Goal: Task Accomplishment & Management: Manage account settings

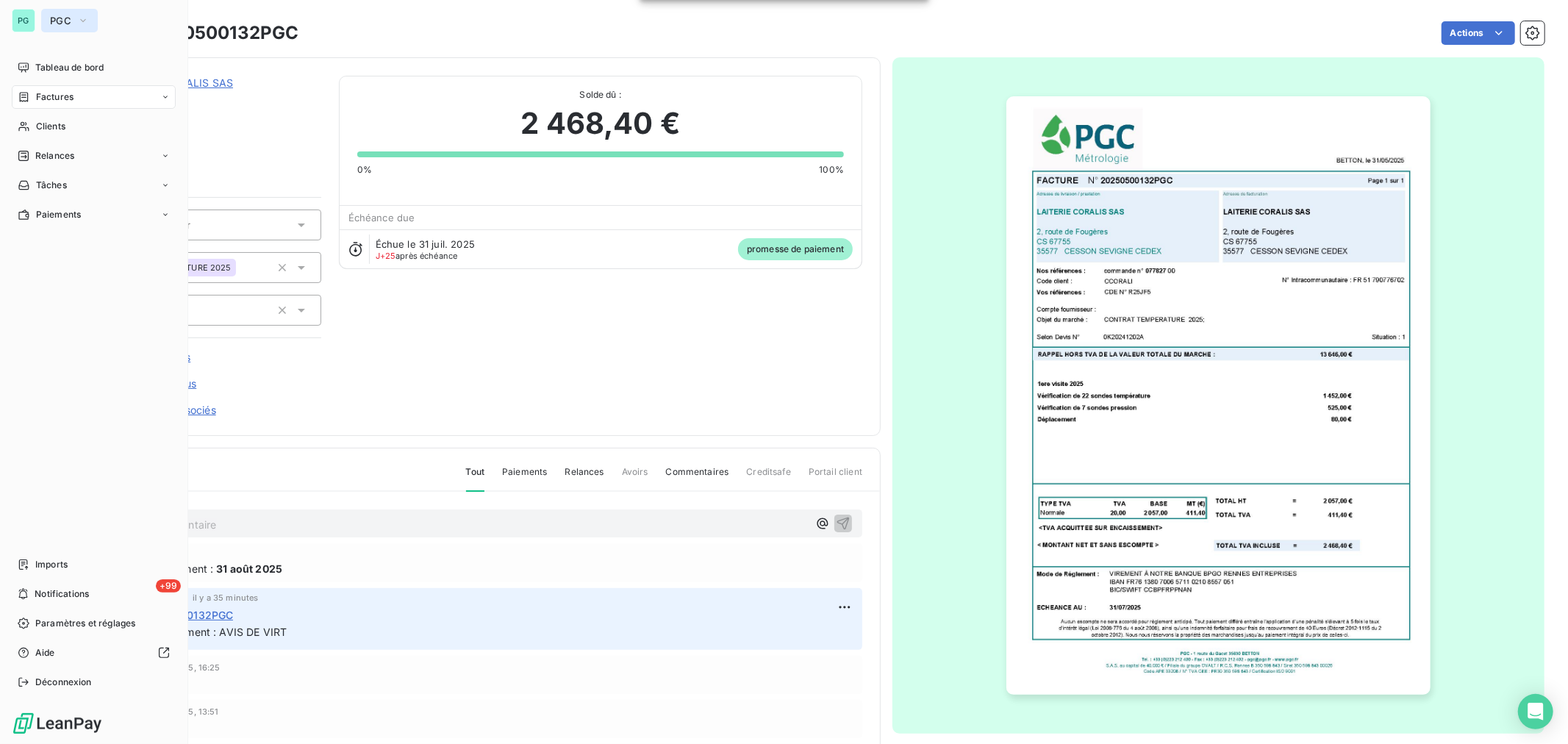
click at [74, 18] on button "PGC" at bounding box center [69, 20] width 57 height 24
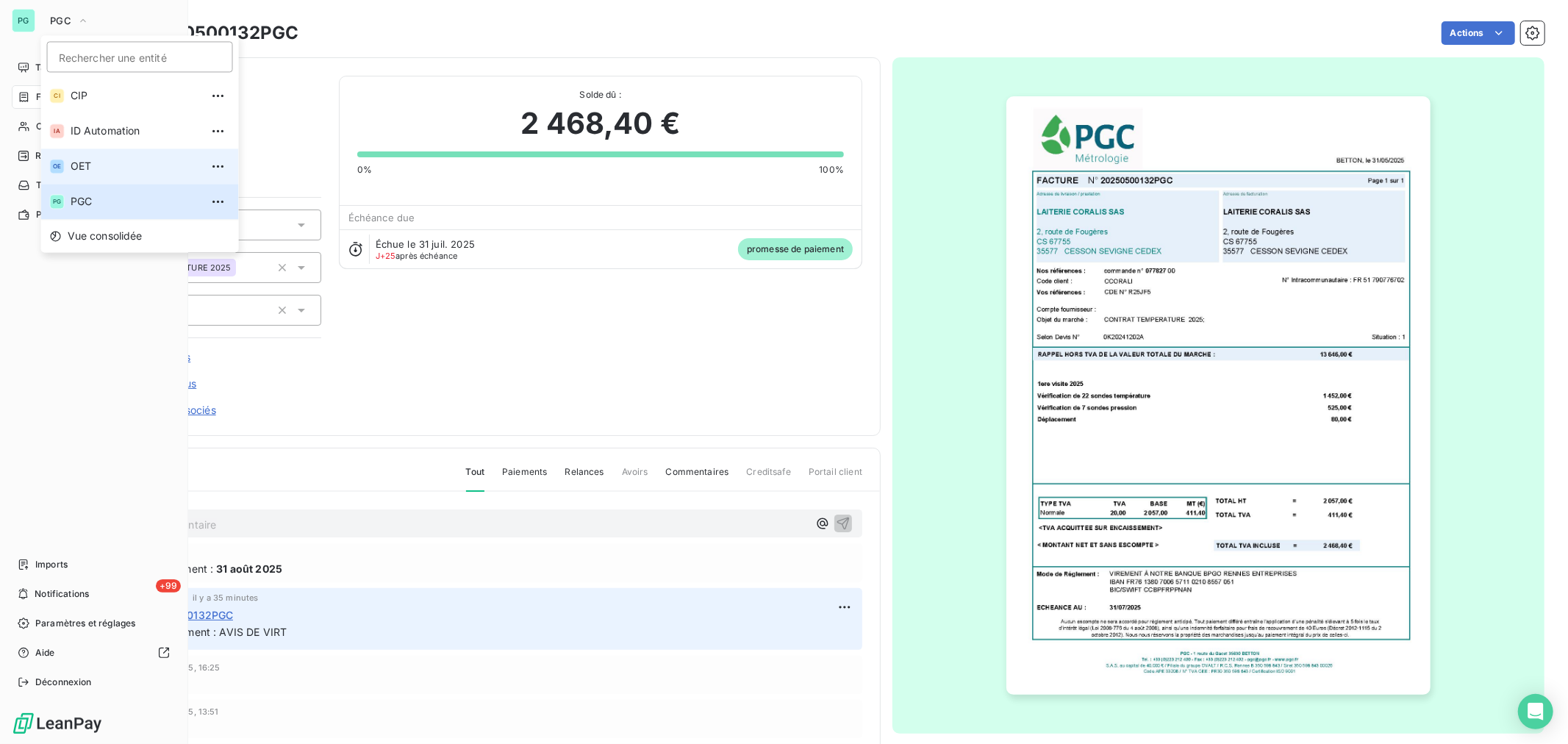
click at [91, 167] on span "OET" at bounding box center [135, 166] width 130 height 15
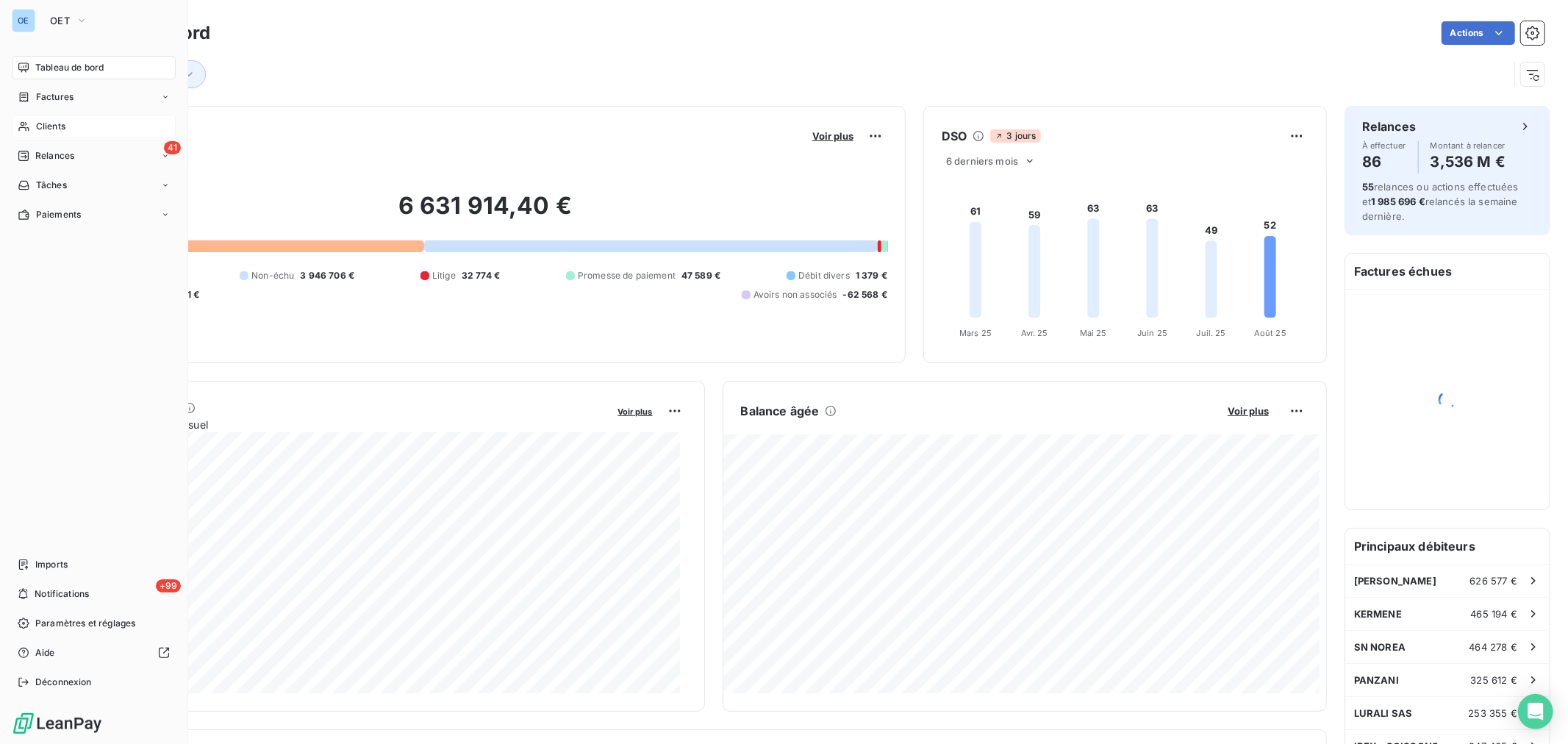
click at [46, 122] on span "Clients" at bounding box center [51, 126] width 30 height 13
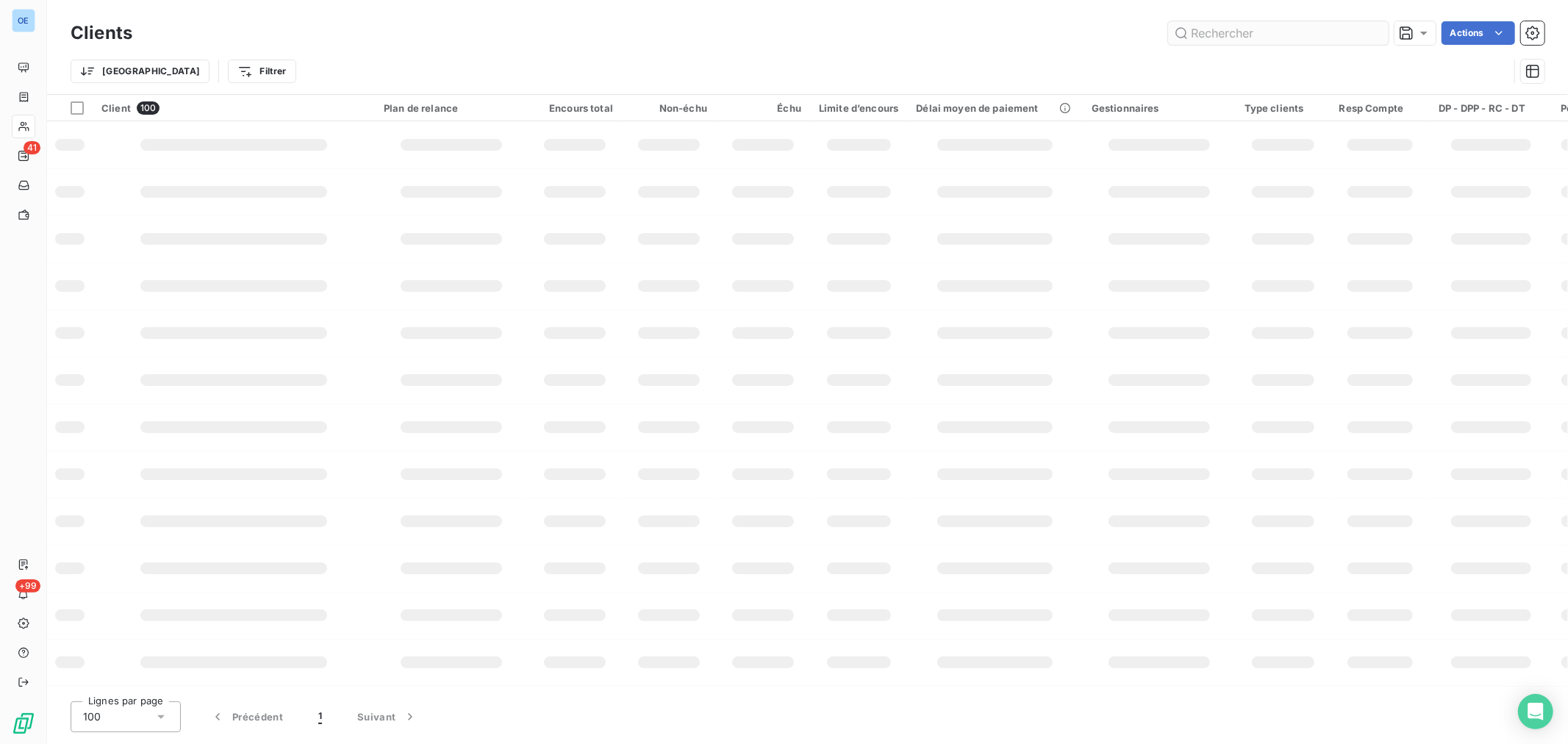
click at [1246, 26] on input "text" at bounding box center [1278, 32] width 220 height 24
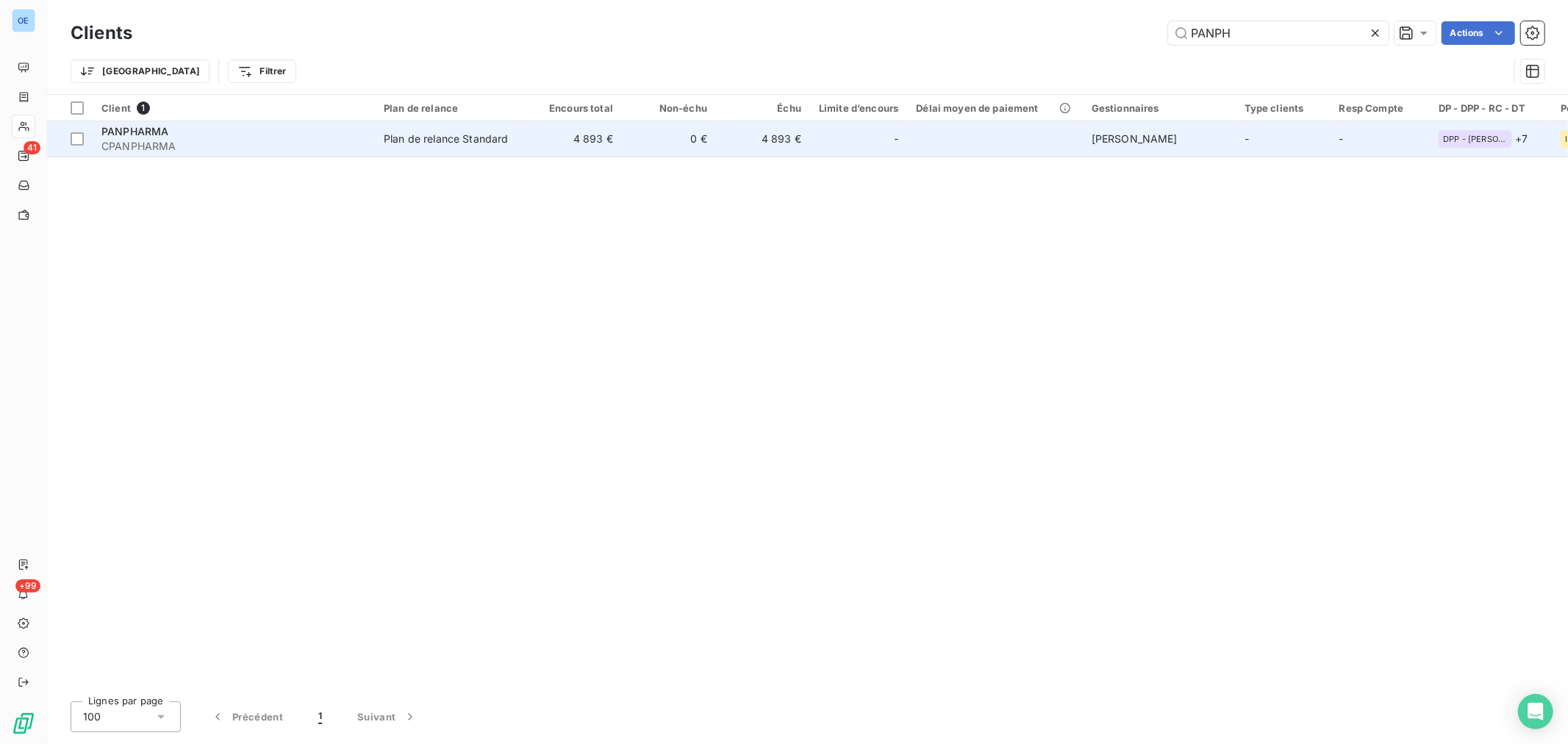
type input "PANPH"
click at [993, 142] on td at bounding box center [995, 139] width 175 height 36
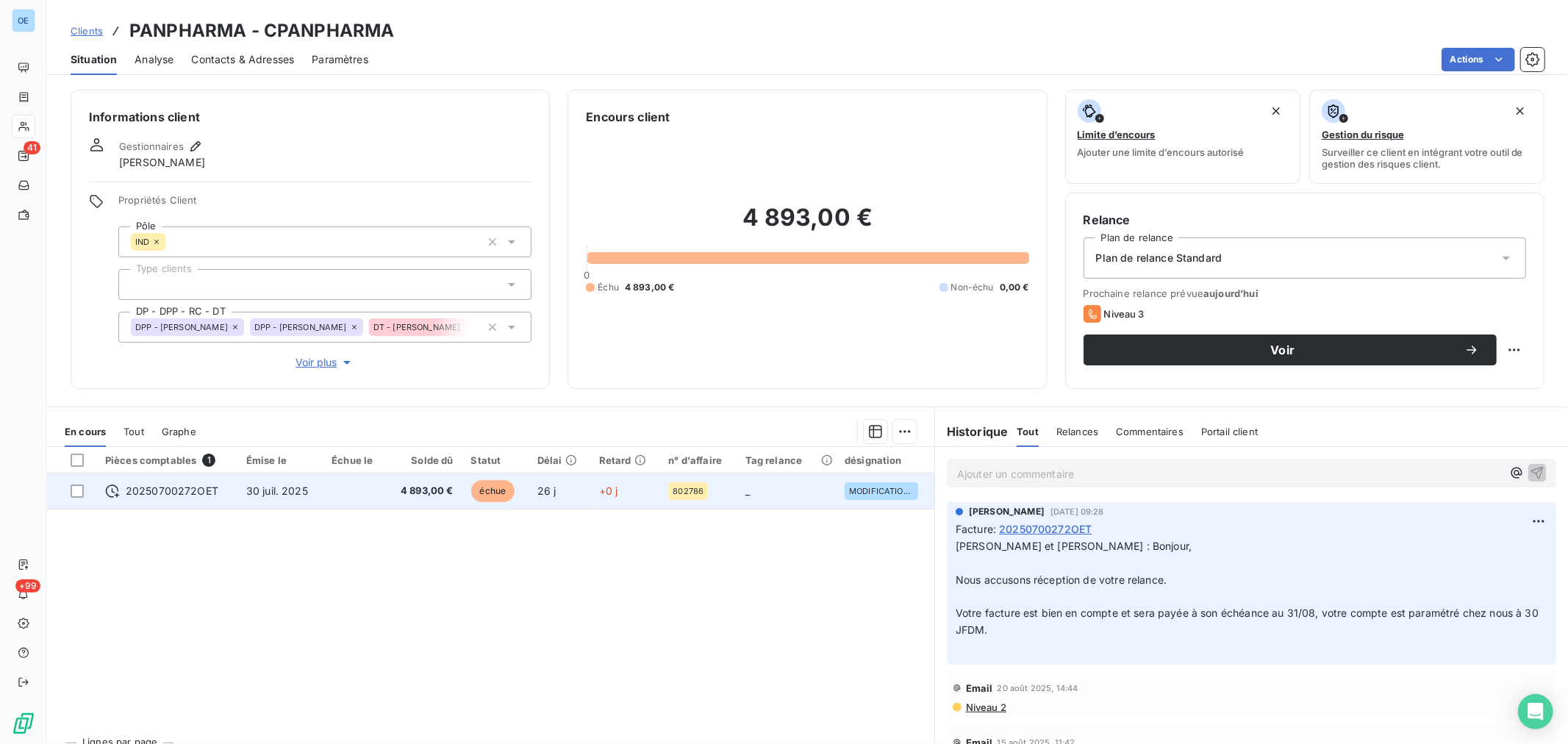
click at [569, 488] on td "26 j" at bounding box center [559, 491] width 62 height 36
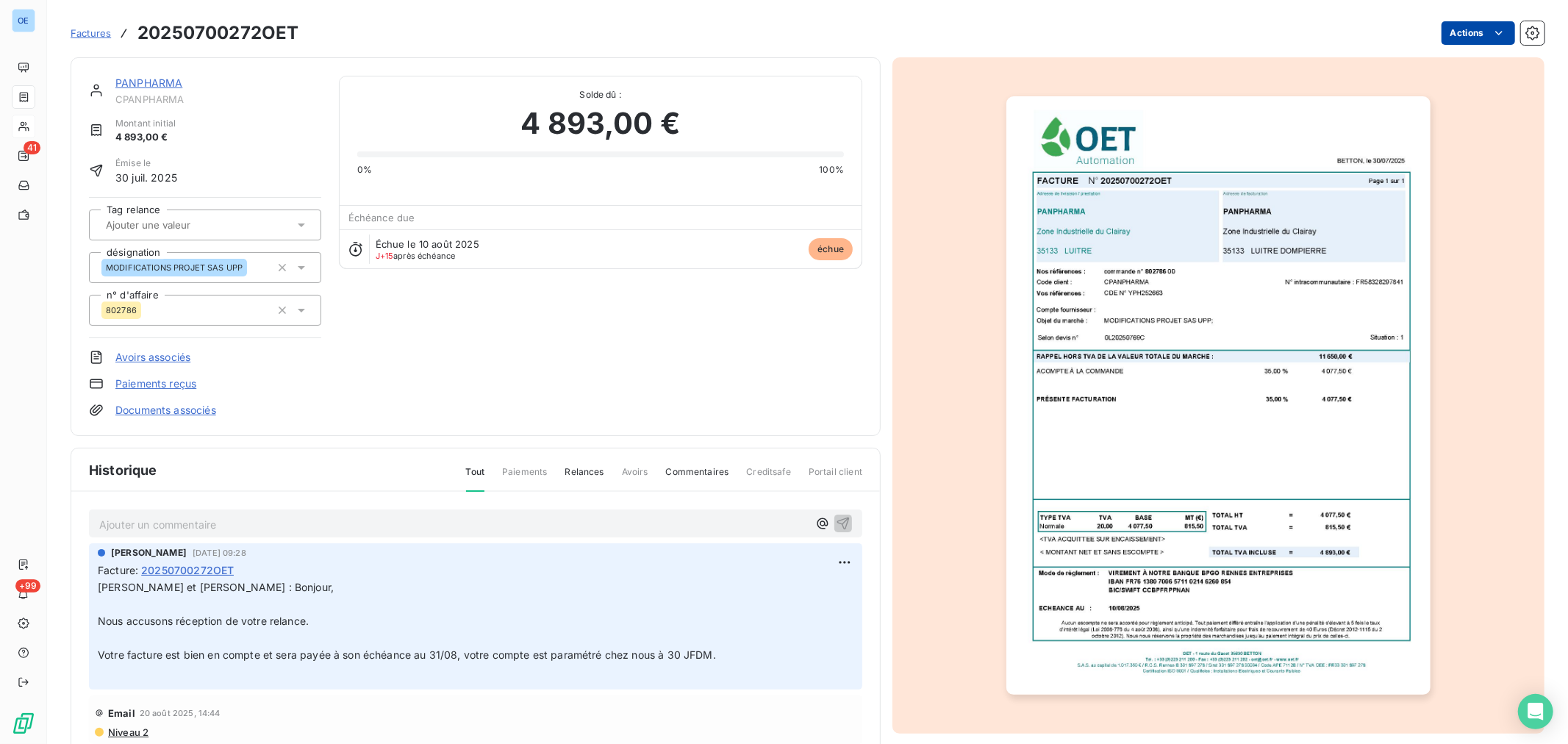
click at [1469, 30] on html "OE 41 +99 Factures 20250700272OET Actions PANPHARMA CPANPHARMA Montant initial …" at bounding box center [784, 372] width 1568 height 744
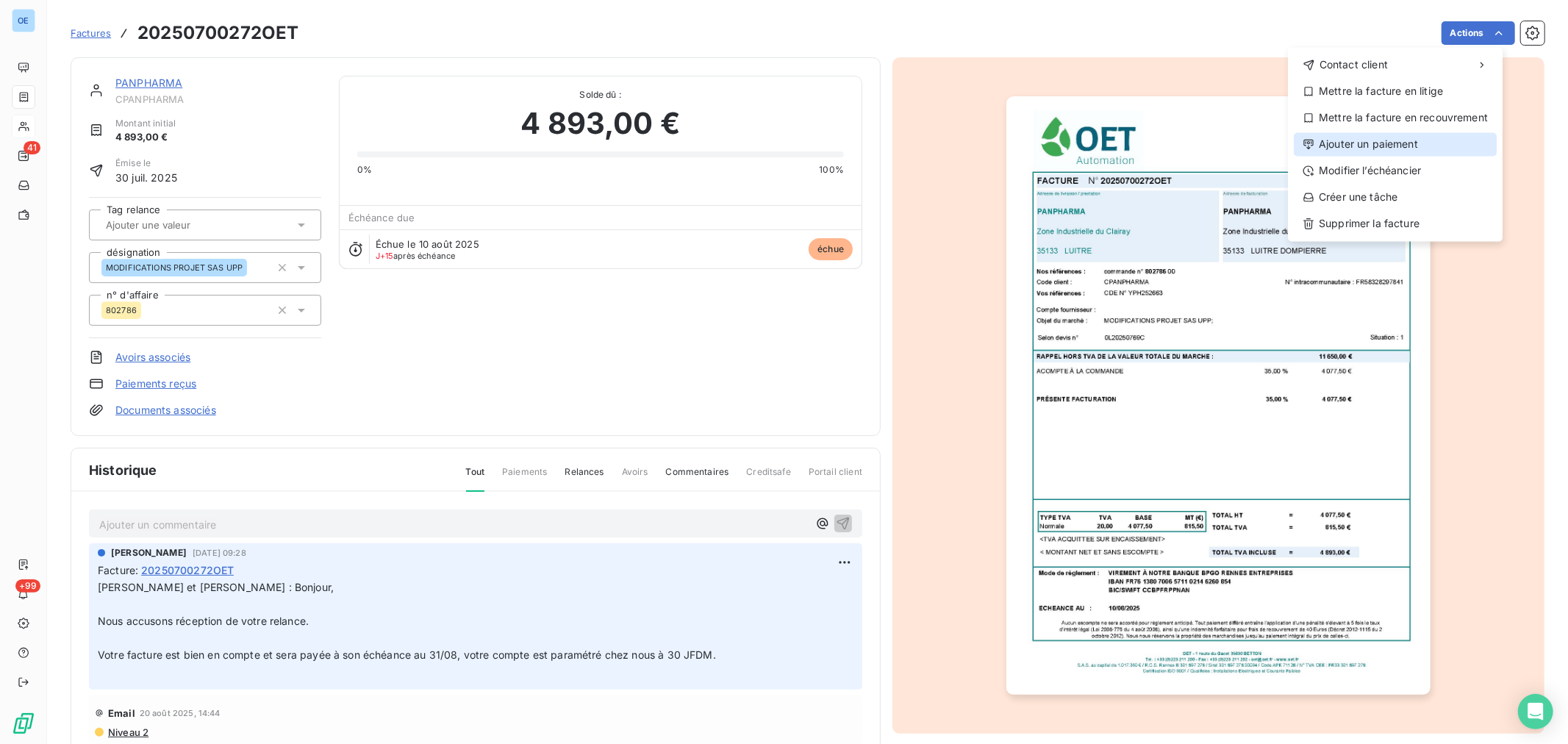
click at [1397, 148] on div "Ajouter un paiement" at bounding box center [1396, 144] width 203 height 24
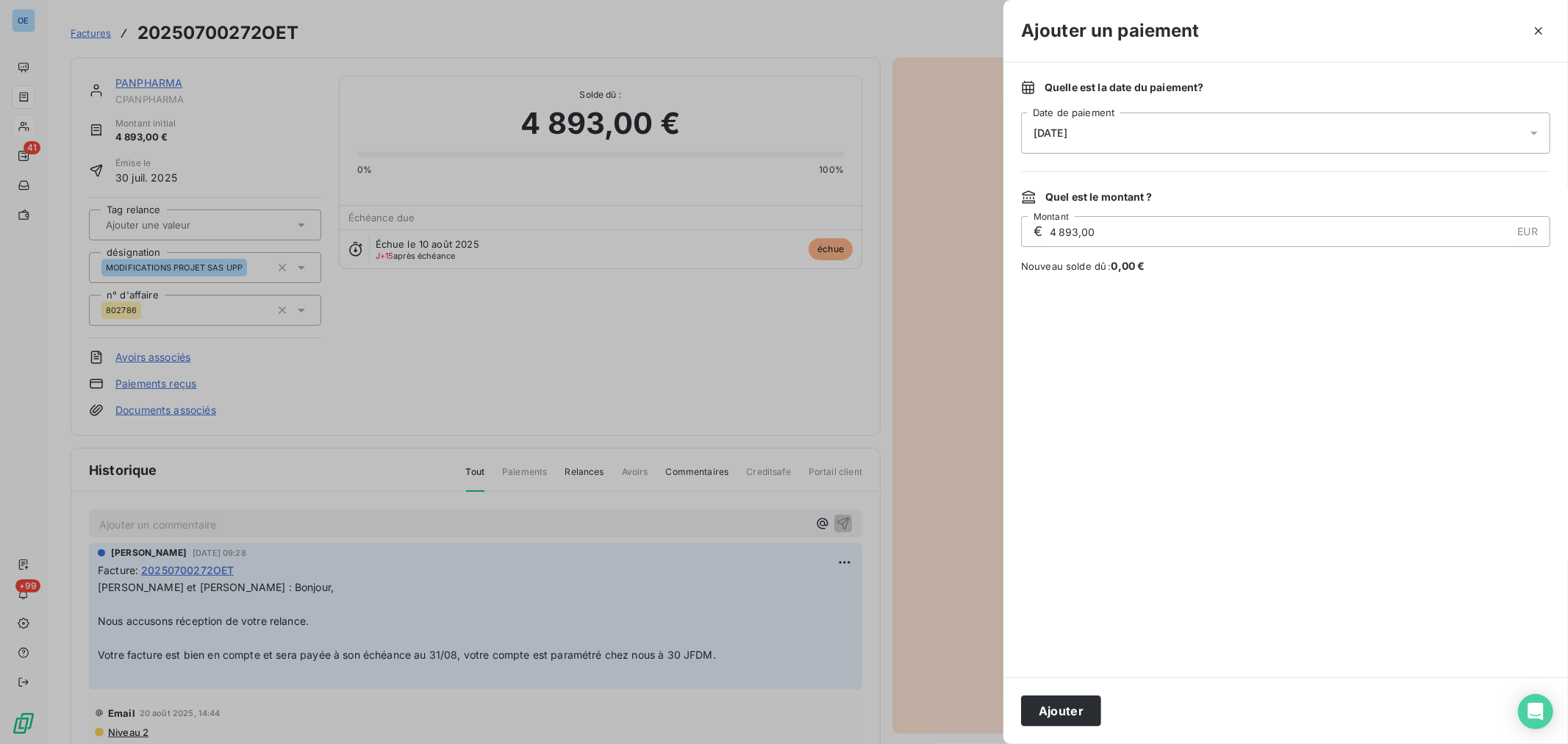
click at [1539, 130] on icon at bounding box center [1534, 132] width 15 height 15
click at [1211, 373] on button "30" at bounding box center [1211, 373] width 30 height 30
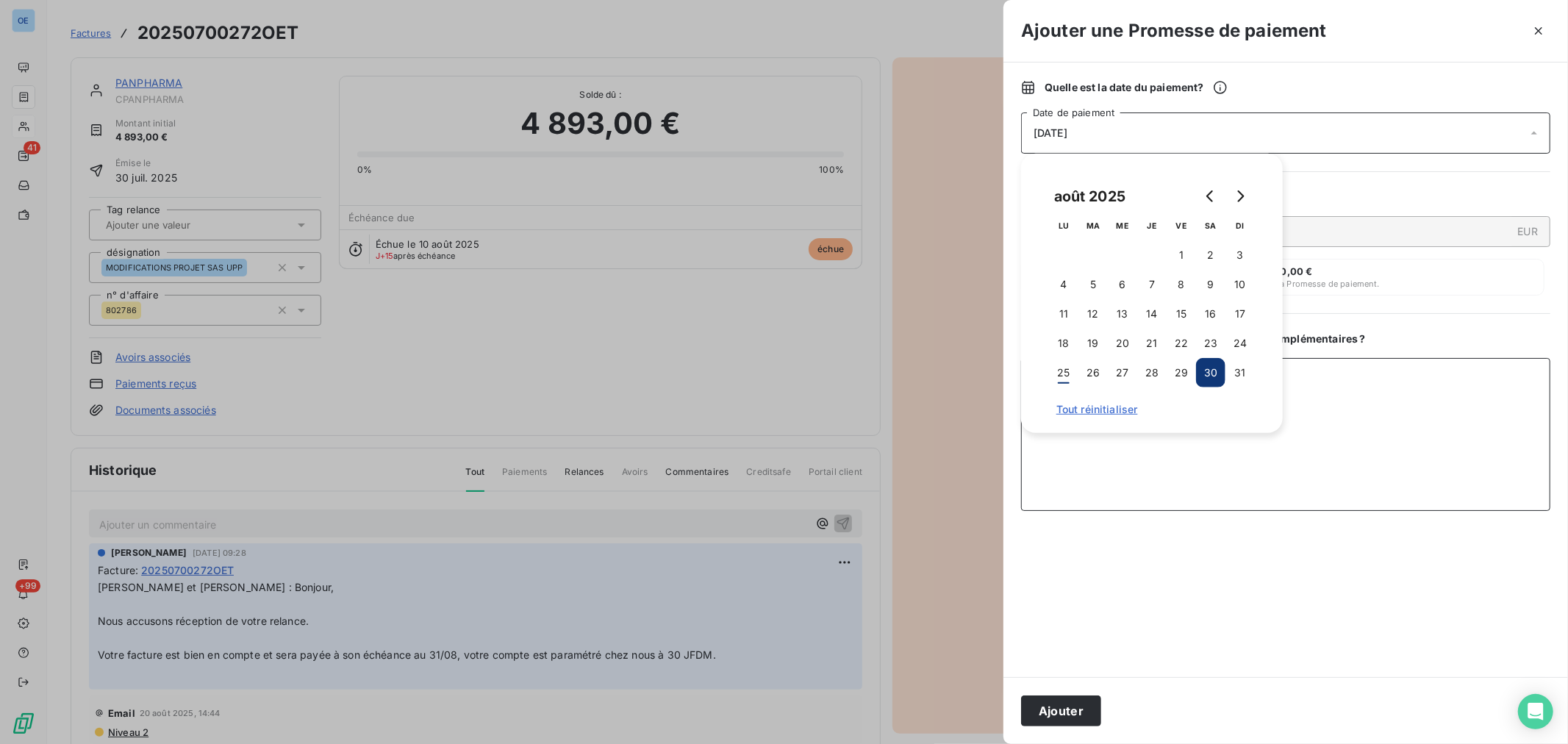
click at [1372, 443] on textarea "Ajouter un commentaire ( facultatif )" at bounding box center [1286, 435] width 530 height 153
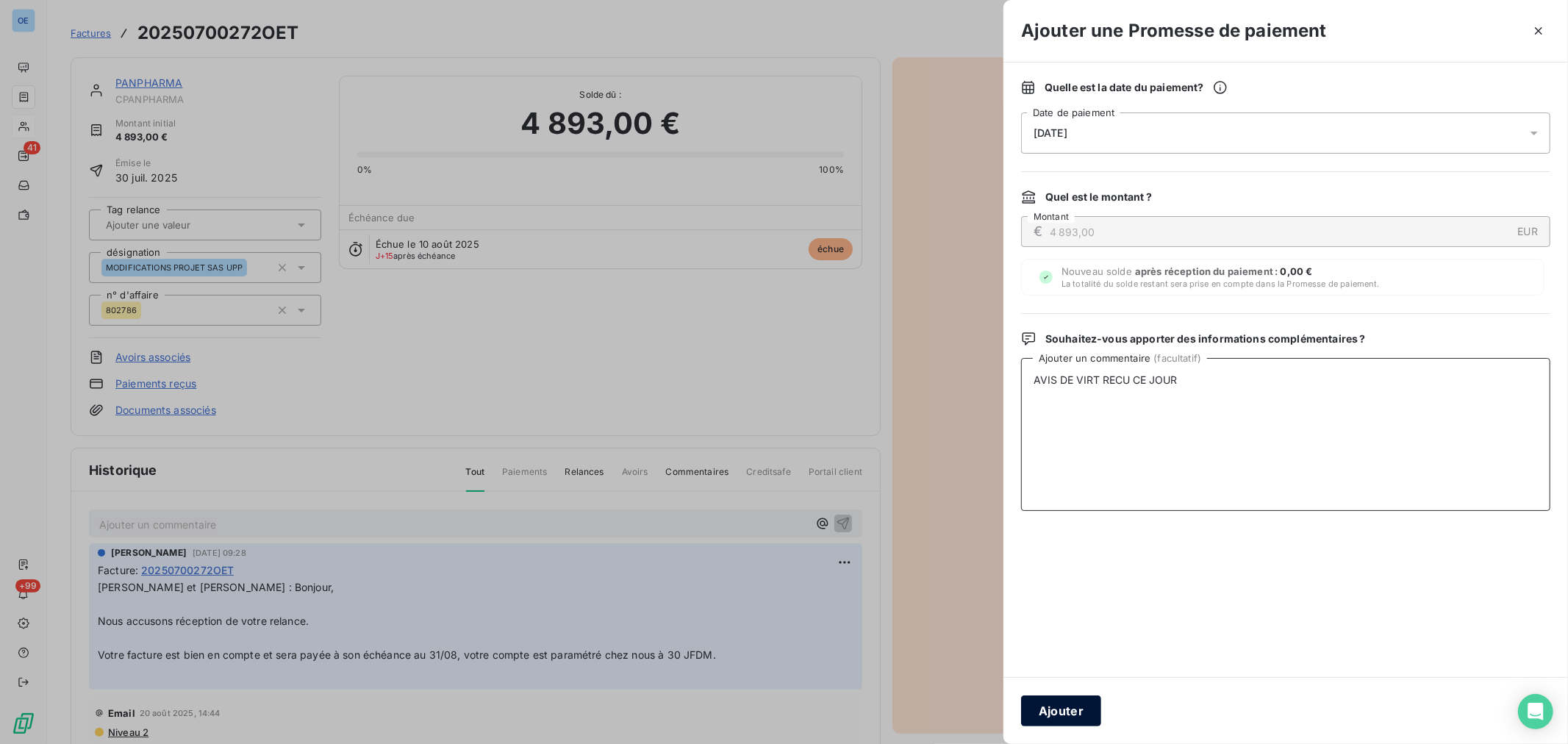
type textarea "AVIS DE VIRT RECU CE JOUR"
click at [1063, 712] on button "Ajouter" at bounding box center [1061, 710] width 80 height 30
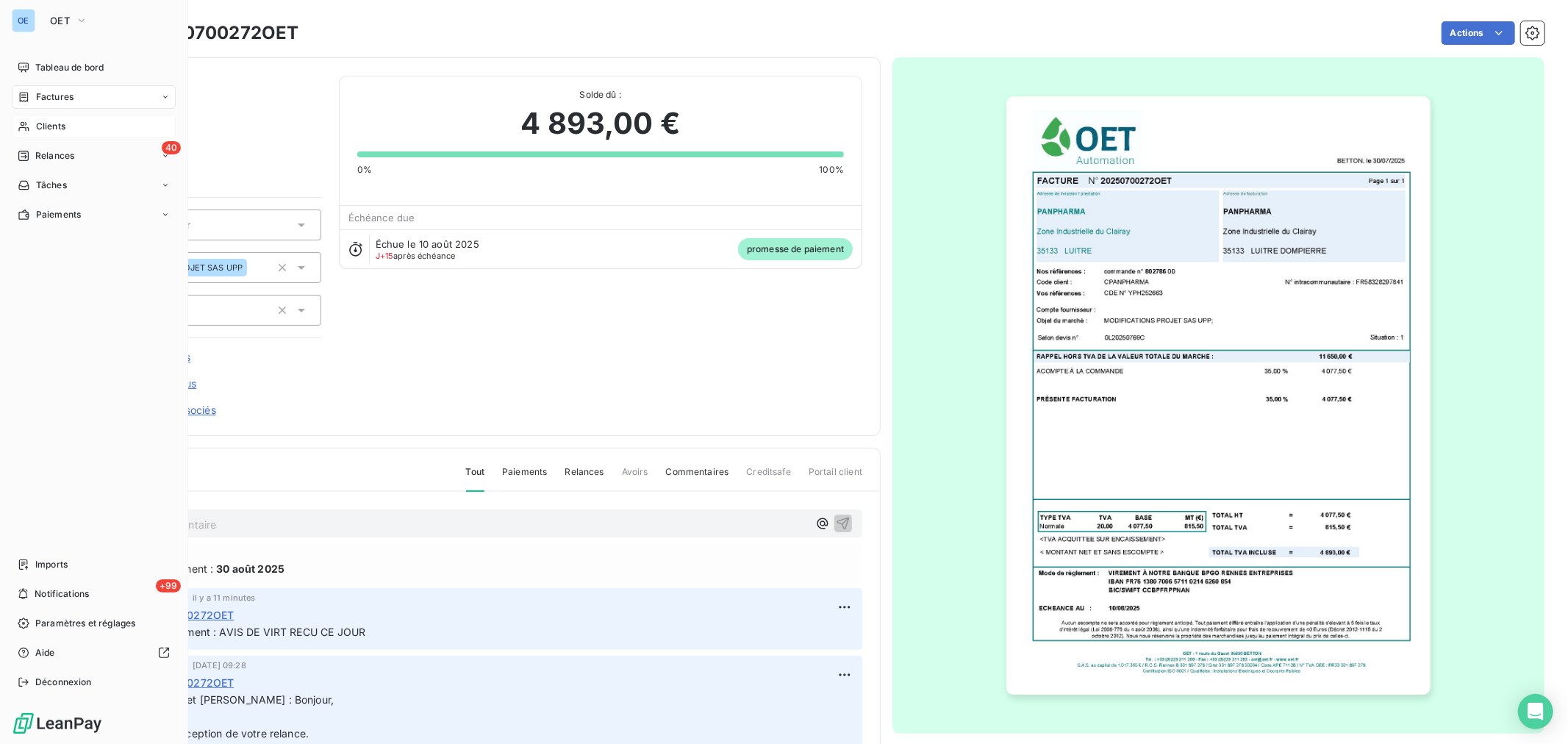
click at [30, 130] on icon at bounding box center [24, 126] width 12 height 12
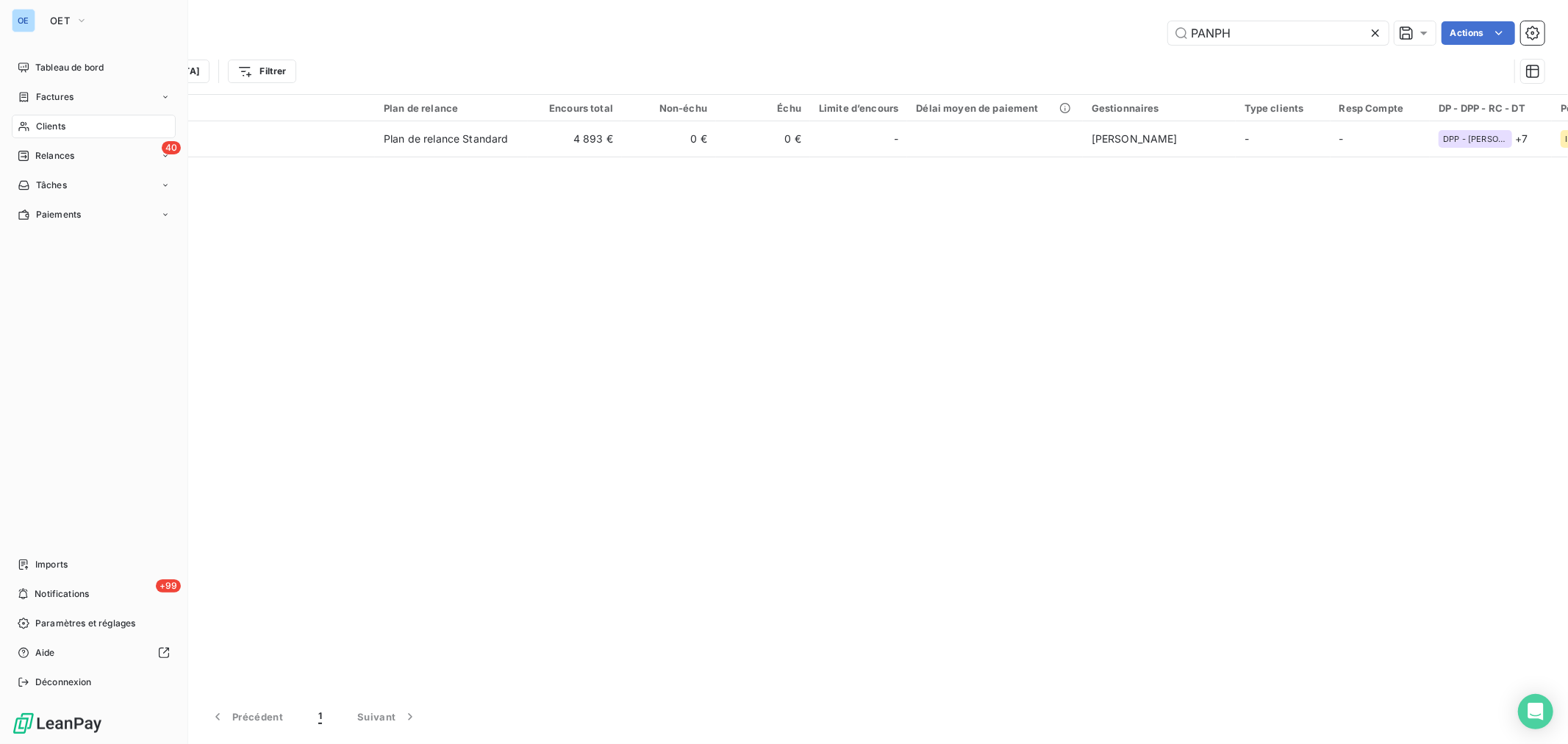
click at [59, 121] on span "Clients" at bounding box center [51, 126] width 30 height 13
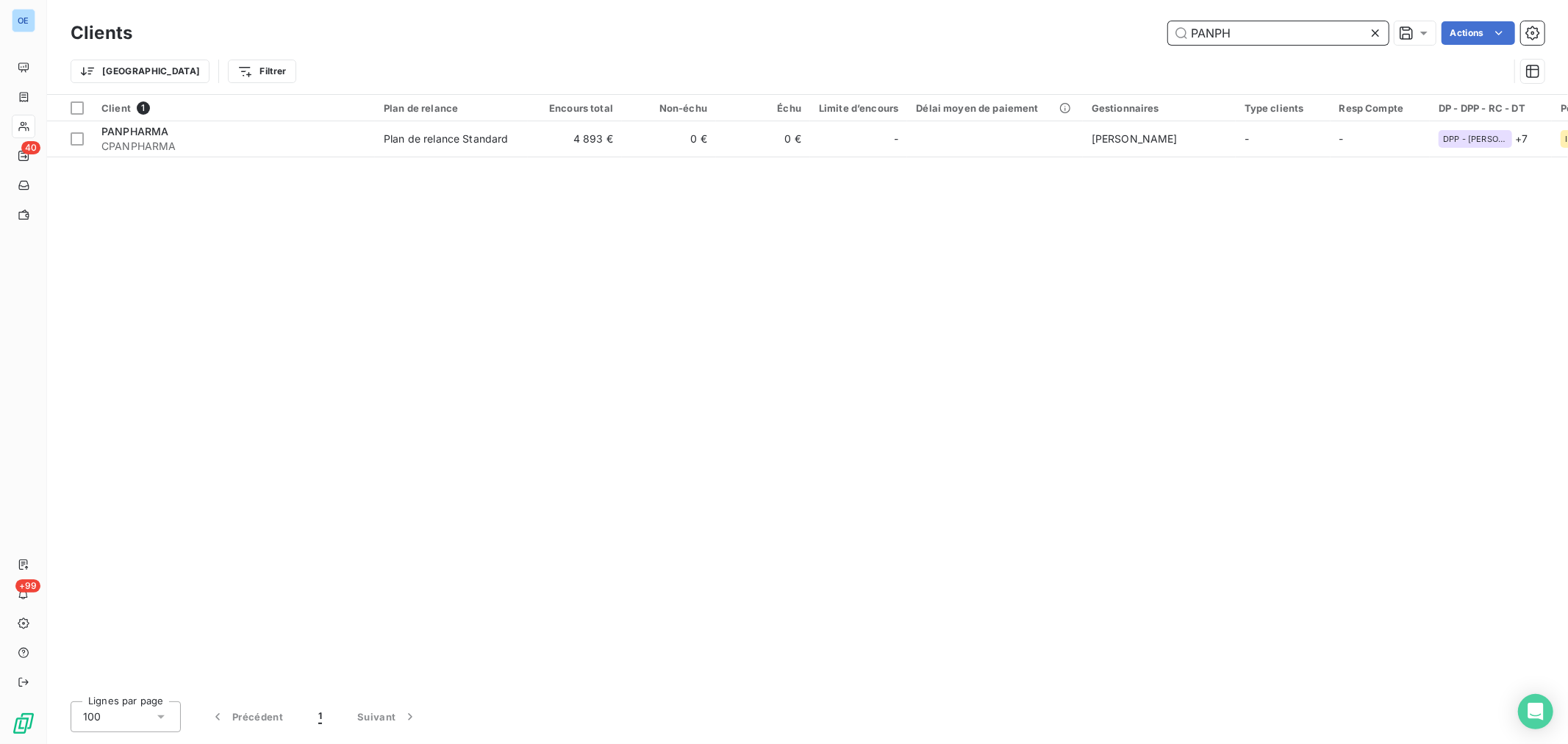
drag, startPoint x: 1308, startPoint y: 37, endPoint x: 1170, endPoint y: 40, distance: 138.0
click at [1168, 38] on input "PANPH" at bounding box center [1278, 32] width 220 height 24
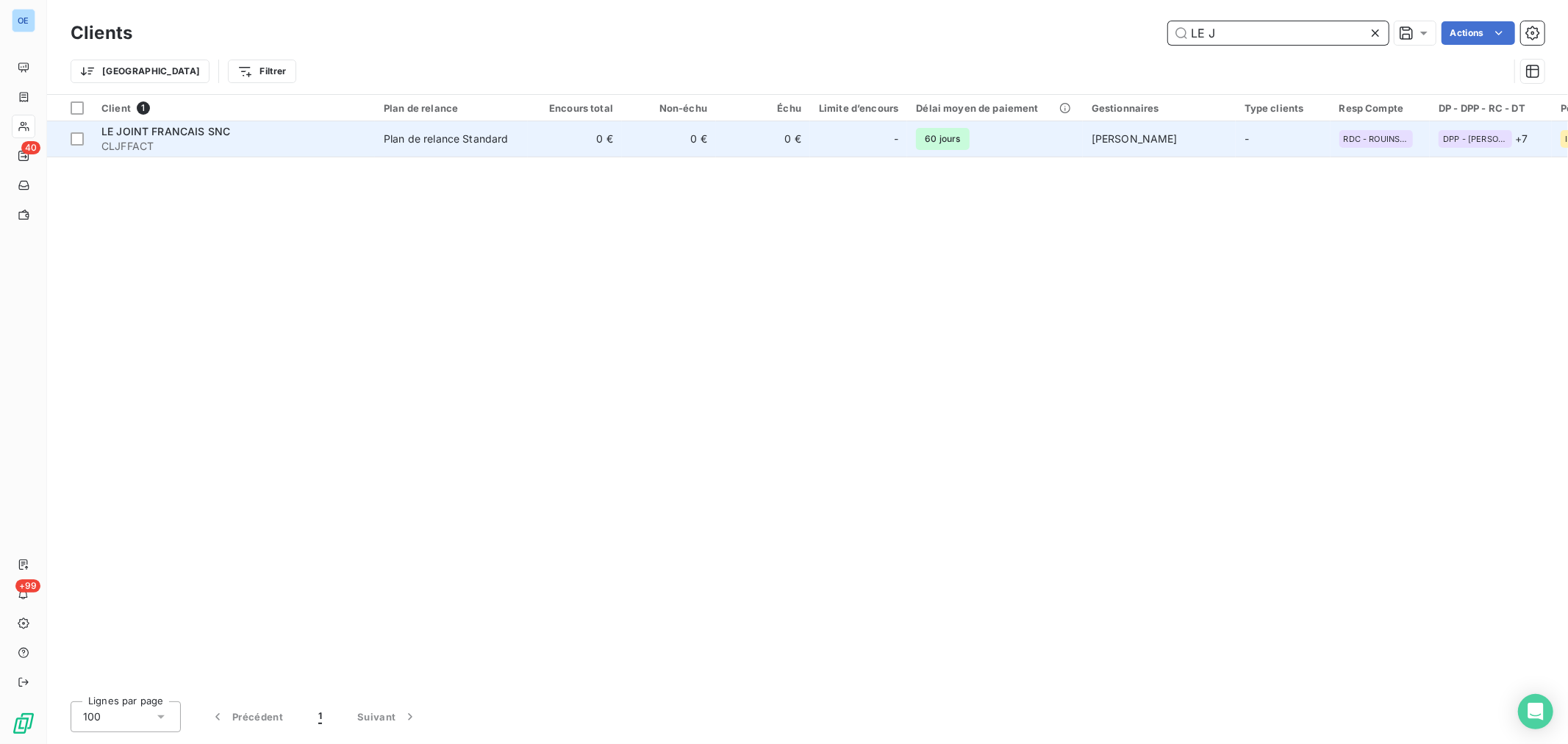
type input "LE J"
click at [876, 143] on div at bounding box center [876, 139] width 24 height 24
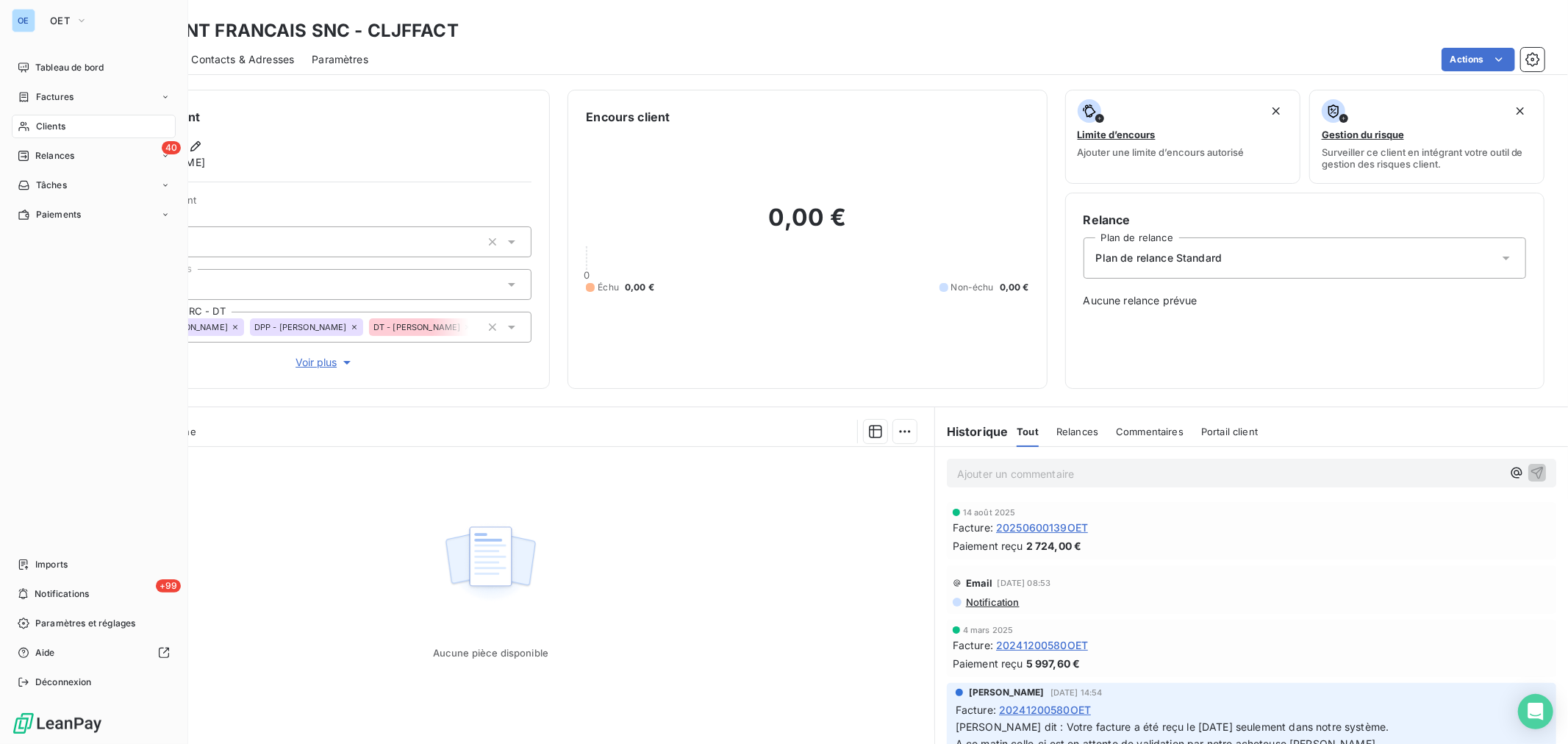
click at [61, 118] on div "Clients" at bounding box center [94, 126] width 164 height 24
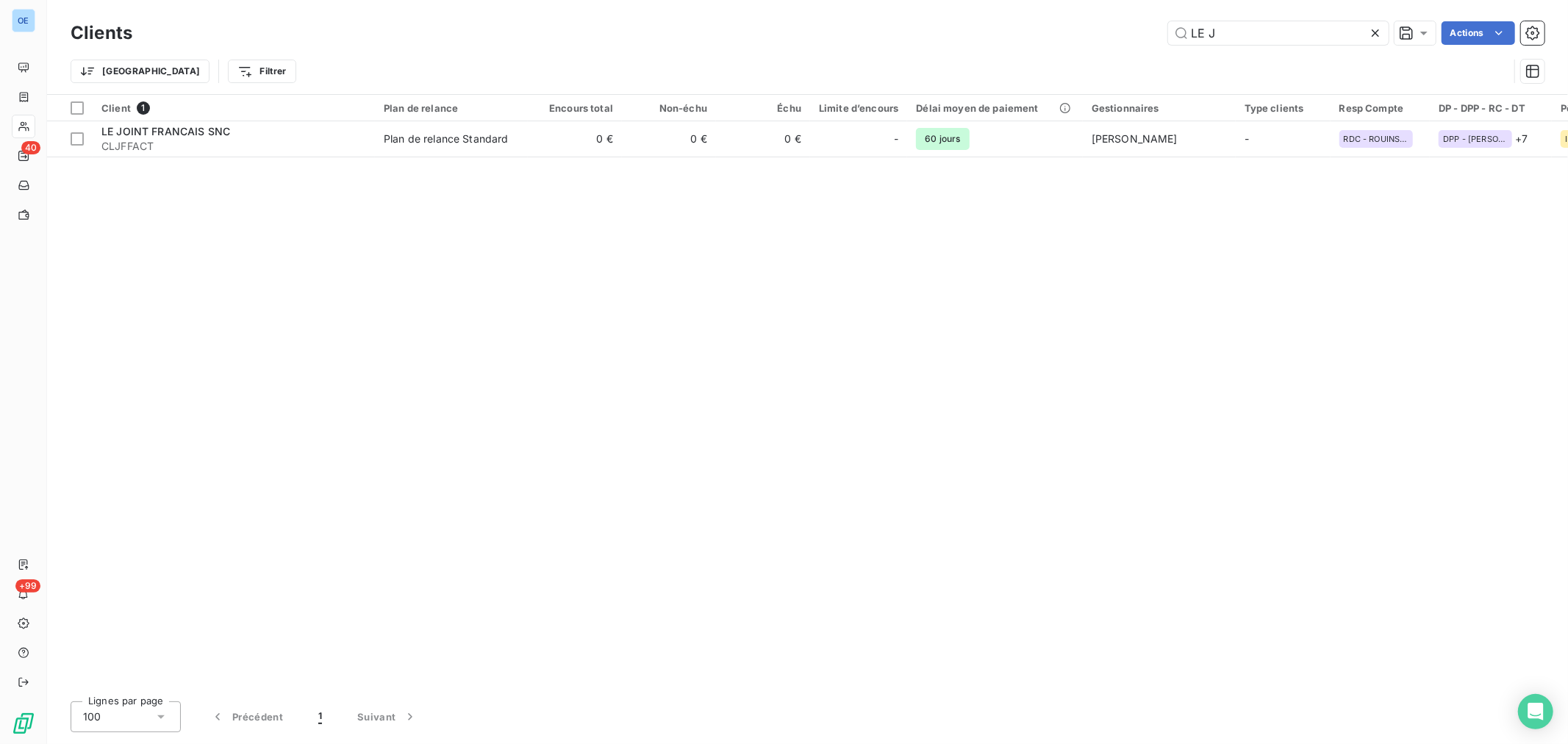
drag, startPoint x: 1239, startPoint y: 38, endPoint x: 1139, endPoint y: 36, distance: 100.0
click at [1139, 36] on div "LE J Actions" at bounding box center [847, 32] width 1395 height 24
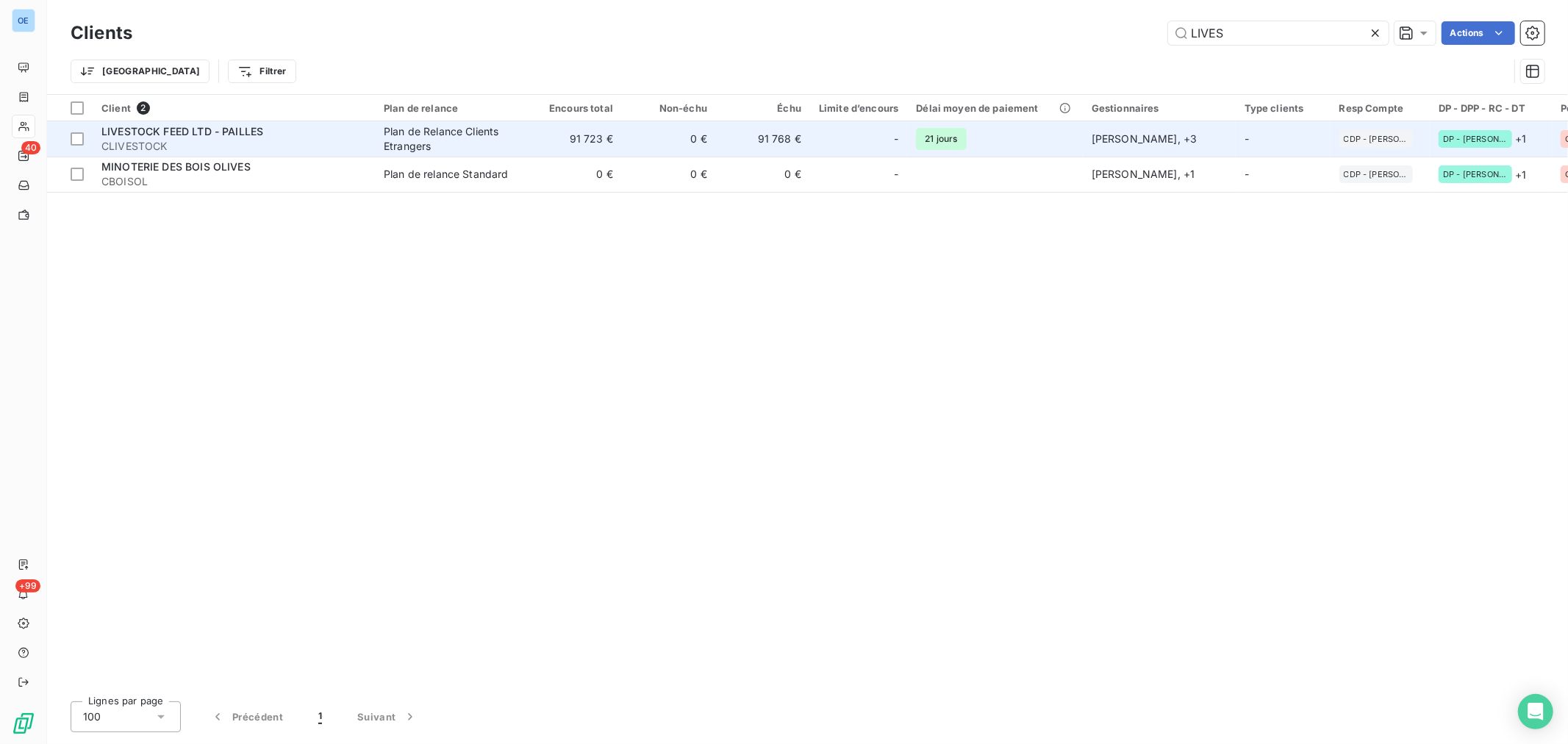
type input "LIVES"
click at [827, 143] on div "-" at bounding box center [858, 139] width 79 height 24
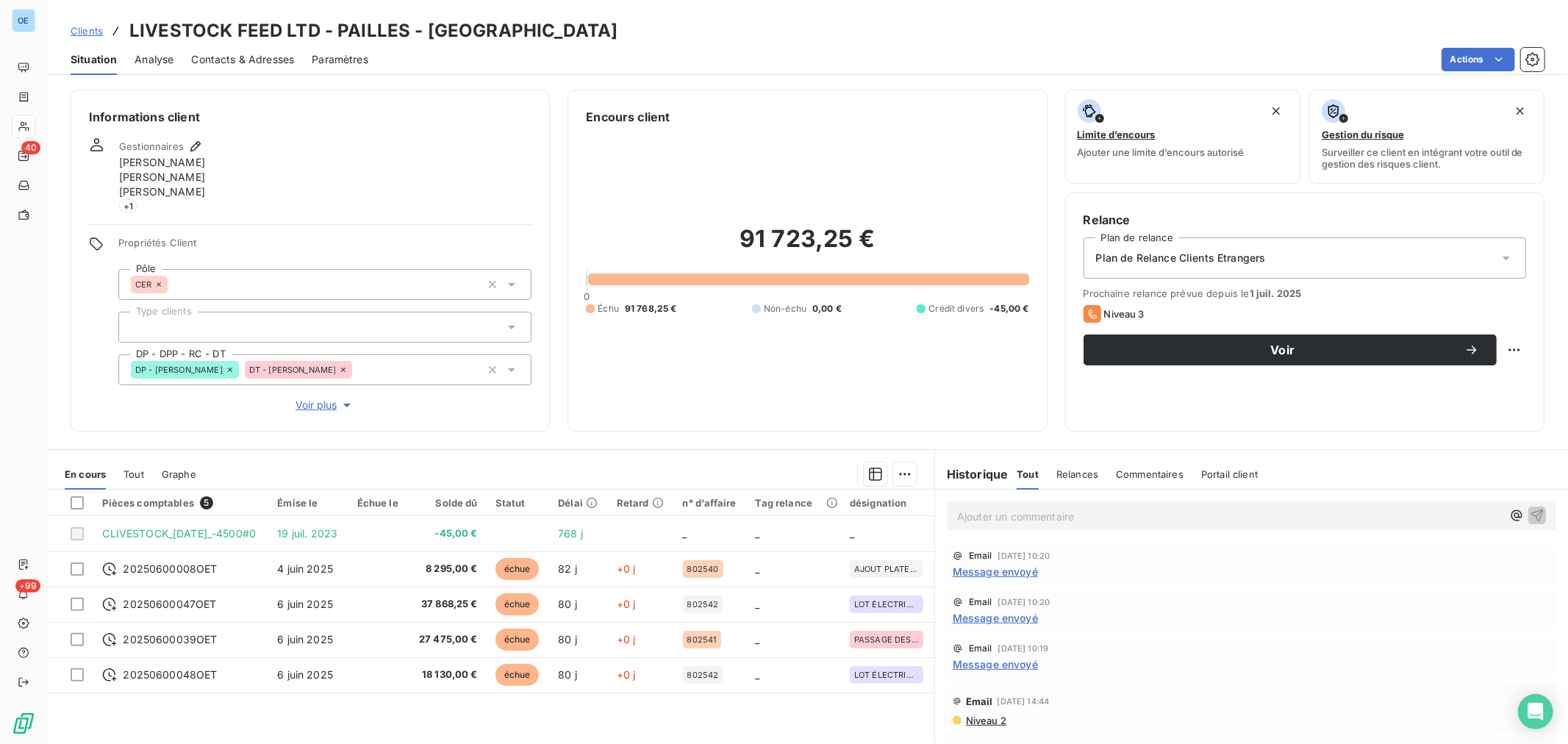
click at [983, 516] on p "Ajouter un commentaire ﻿" at bounding box center [1229, 516] width 544 height 18
click at [983, 517] on p "Ajouter un commentaire ﻿" at bounding box center [1229, 516] width 544 height 18
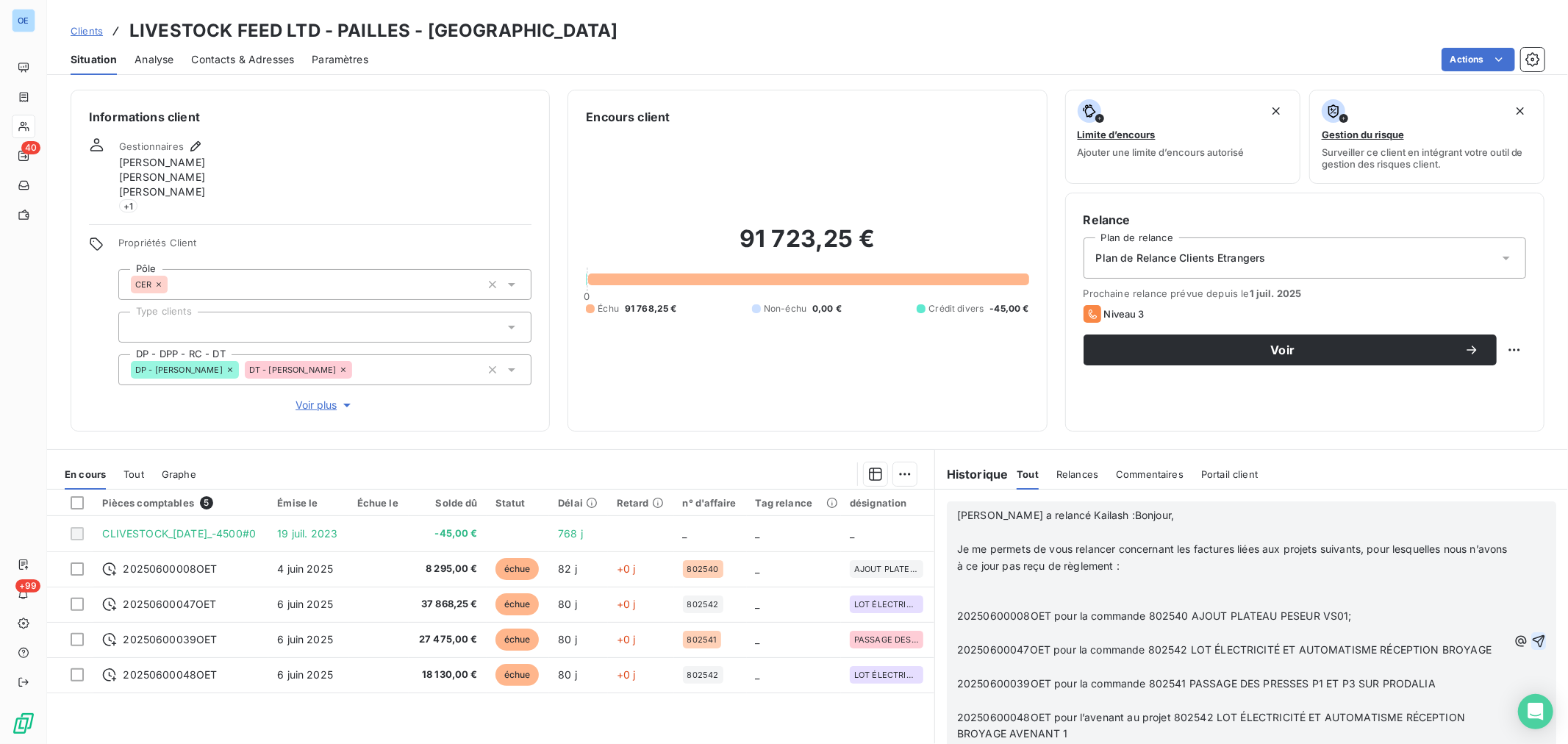
click at [1533, 641] on icon "button" at bounding box center [1539, 641] width 12 height 12
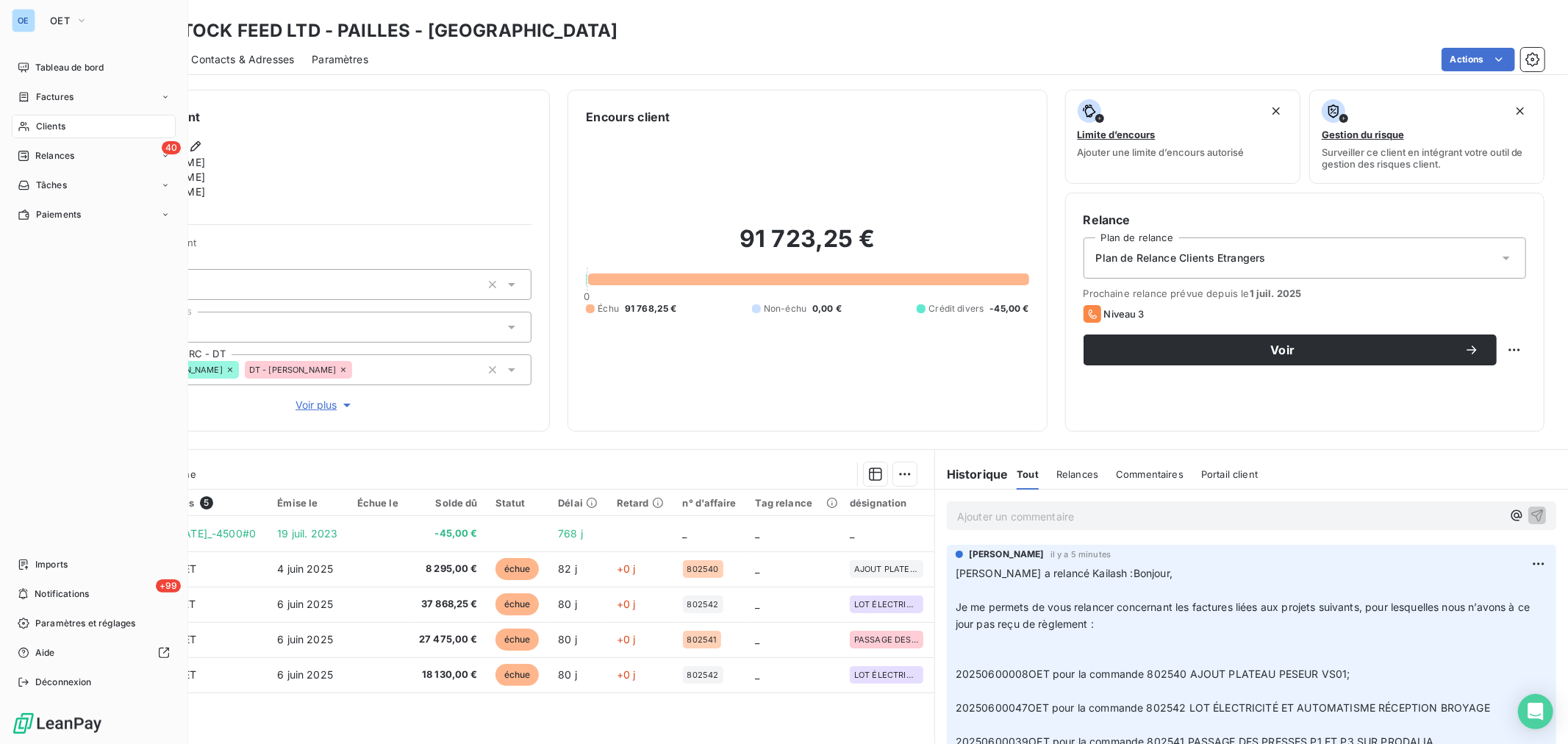
click at [49, 120] on span "Clients" at bounding box center [51, 126] width 30 height 13
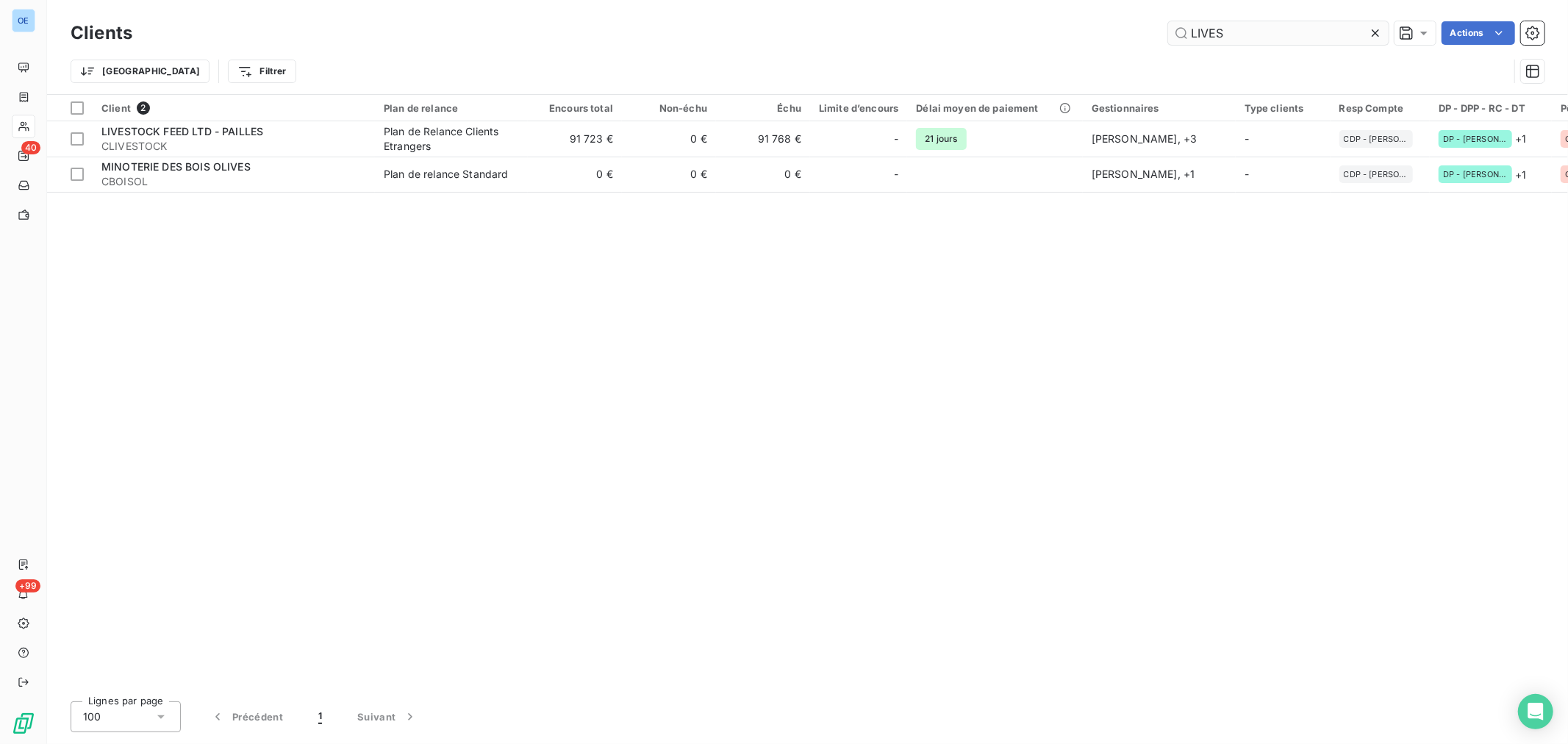
drag, startPoint x: 1254, startPoint y: 35, endPoint x: 1175, endPoint y: 35, distance: 79.0
click at [1175, 35] on input "LIVES" at bounding box center [1278, 32] width 220 height 24
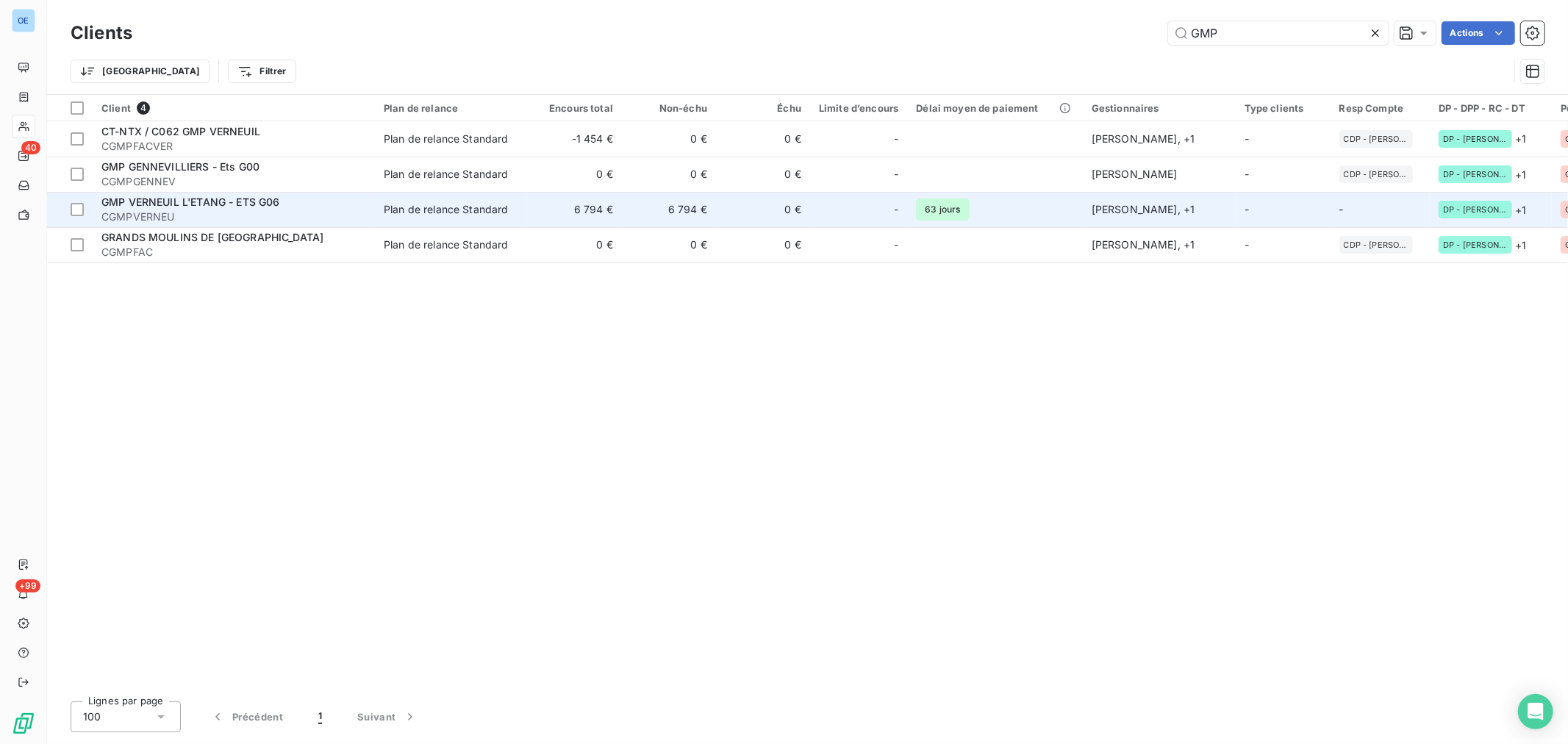
type input "GMP"
click at [859, 194] on td "-" at bounding box center [858, 209] width 97 height 36
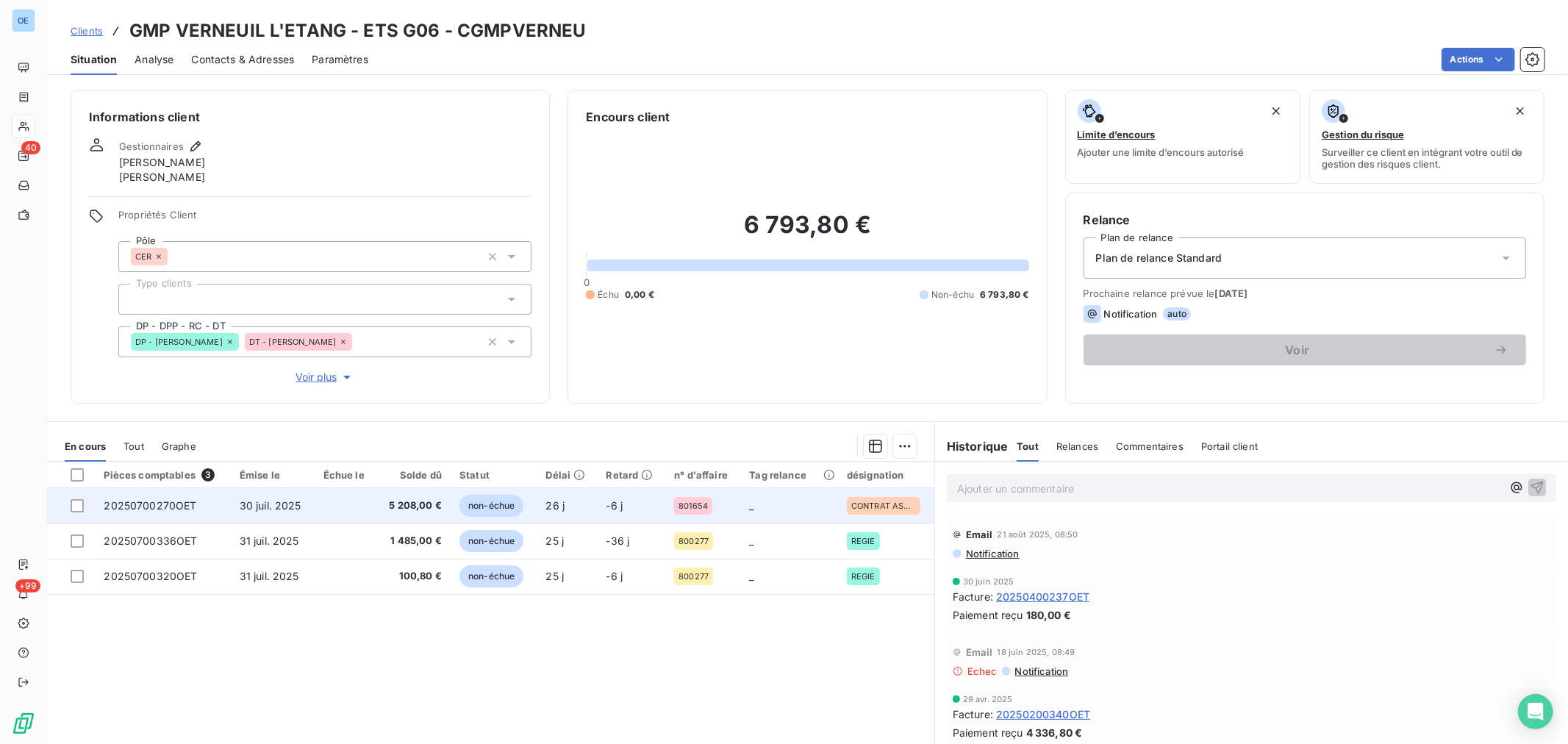
click at [414, 508] on span "5 208,00 €" at bounding box center [413, 505] width 57 height 15
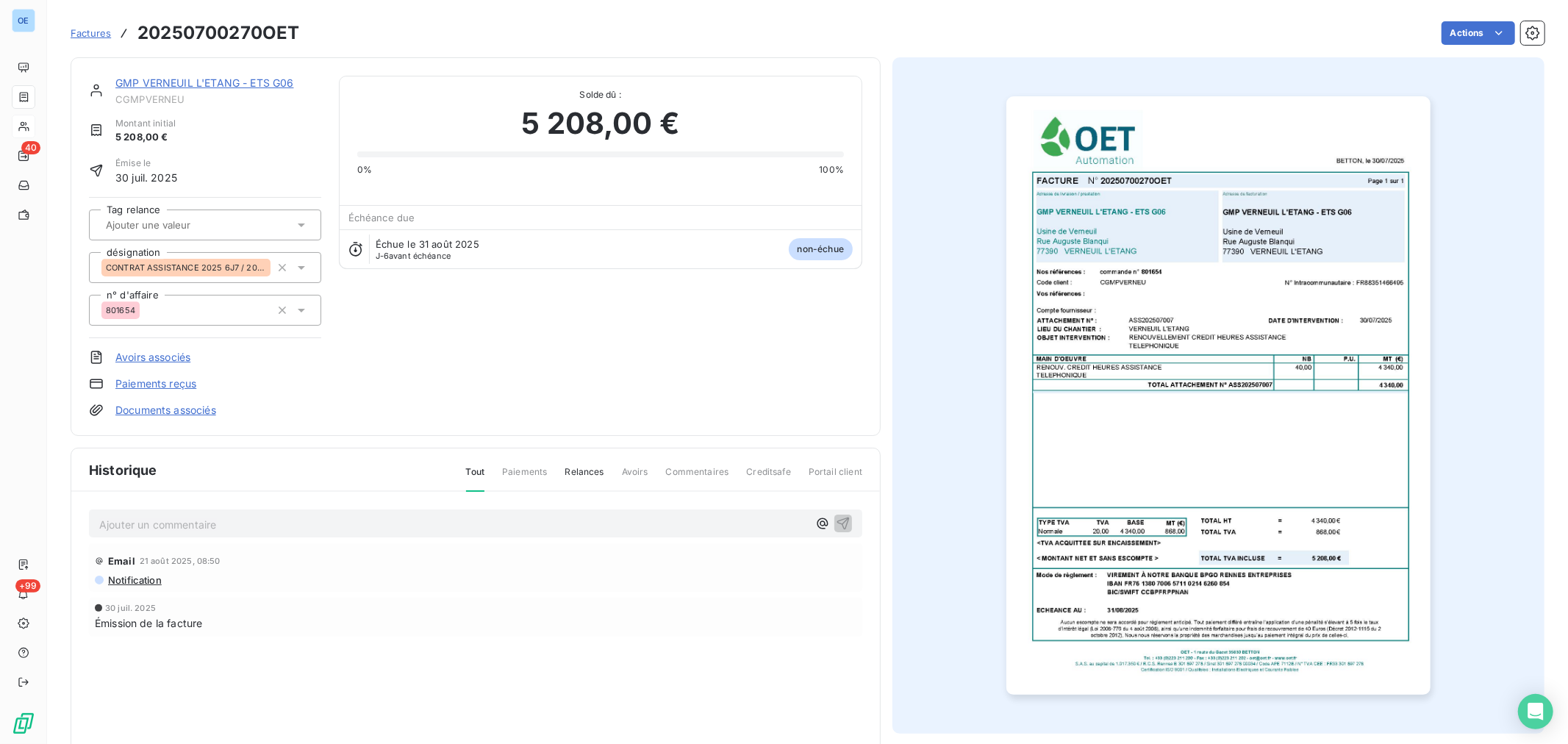
click at [611, 523] on p "Ajouter un commentaire ﻿" at bounding box center [454, 524] width 709 height 18
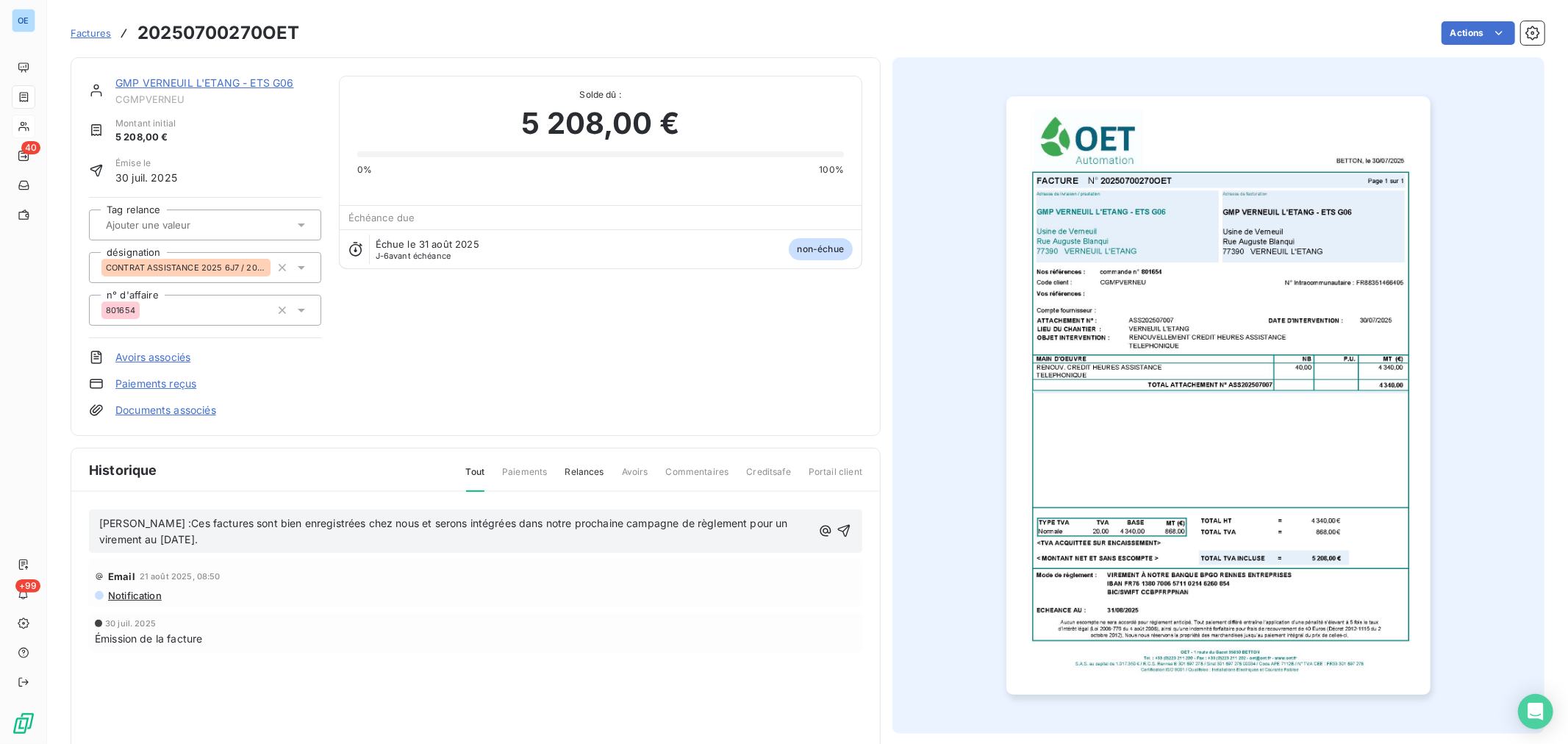
drag, startPoint x: 446, startPoint y: 547, endPoint x: 98, endPoint y: 524, distance: 348.8
click at [98, 524] on div "[PERSON_NAME] :Ces factures sont bien enregistrées chez nous et serons intégrée…" at bounding box center [476, 531] width 774 height 44
copy span "[PERSON_NAME] :Ces factures sont bien enregistrées chez nous et serons intégrée…"
click at [837, 530] on icon "button" at bounding box center [844, 531] width 15 height 15
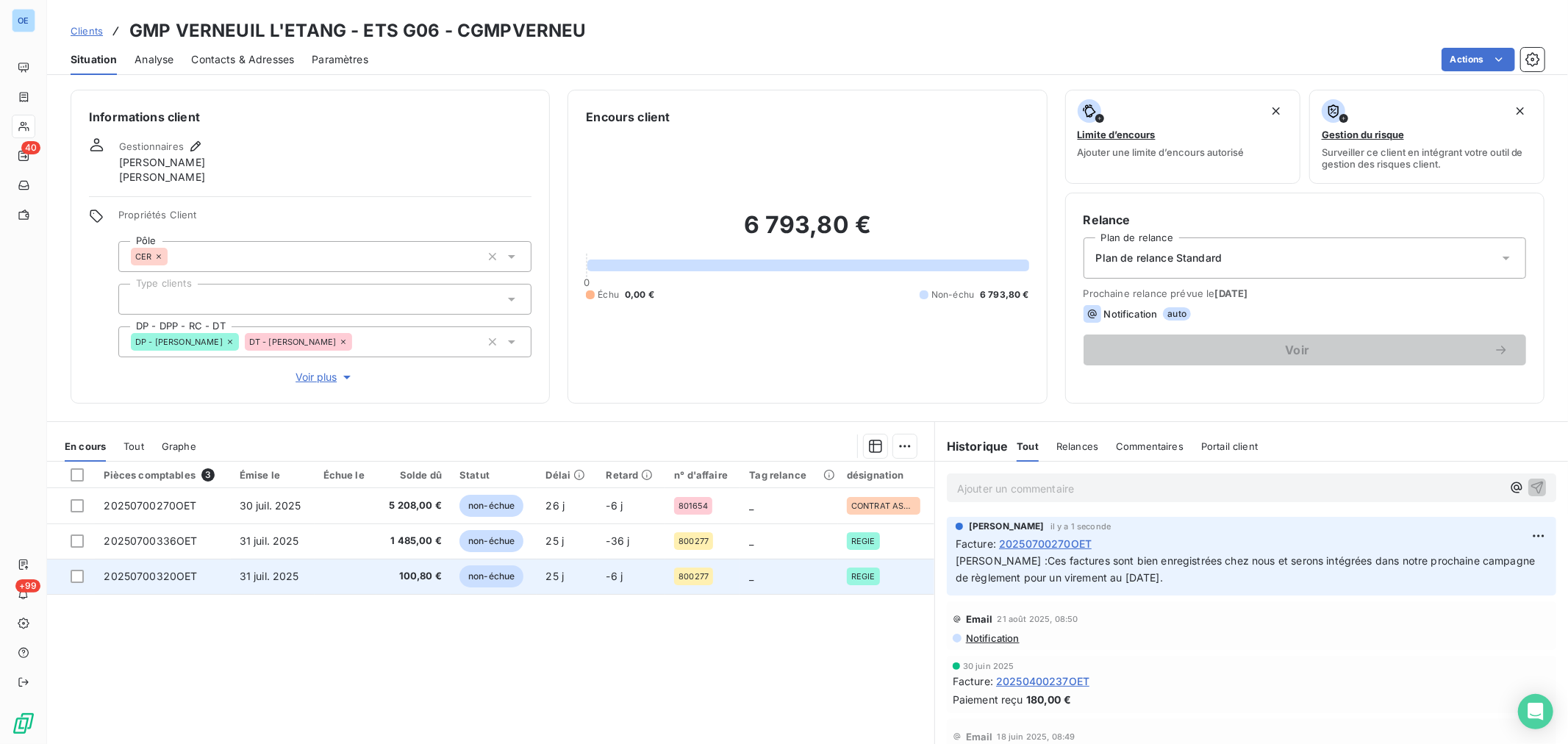
click at [541, 570] on td "25 j" at bounding box center [566, 576] width 60 height 36
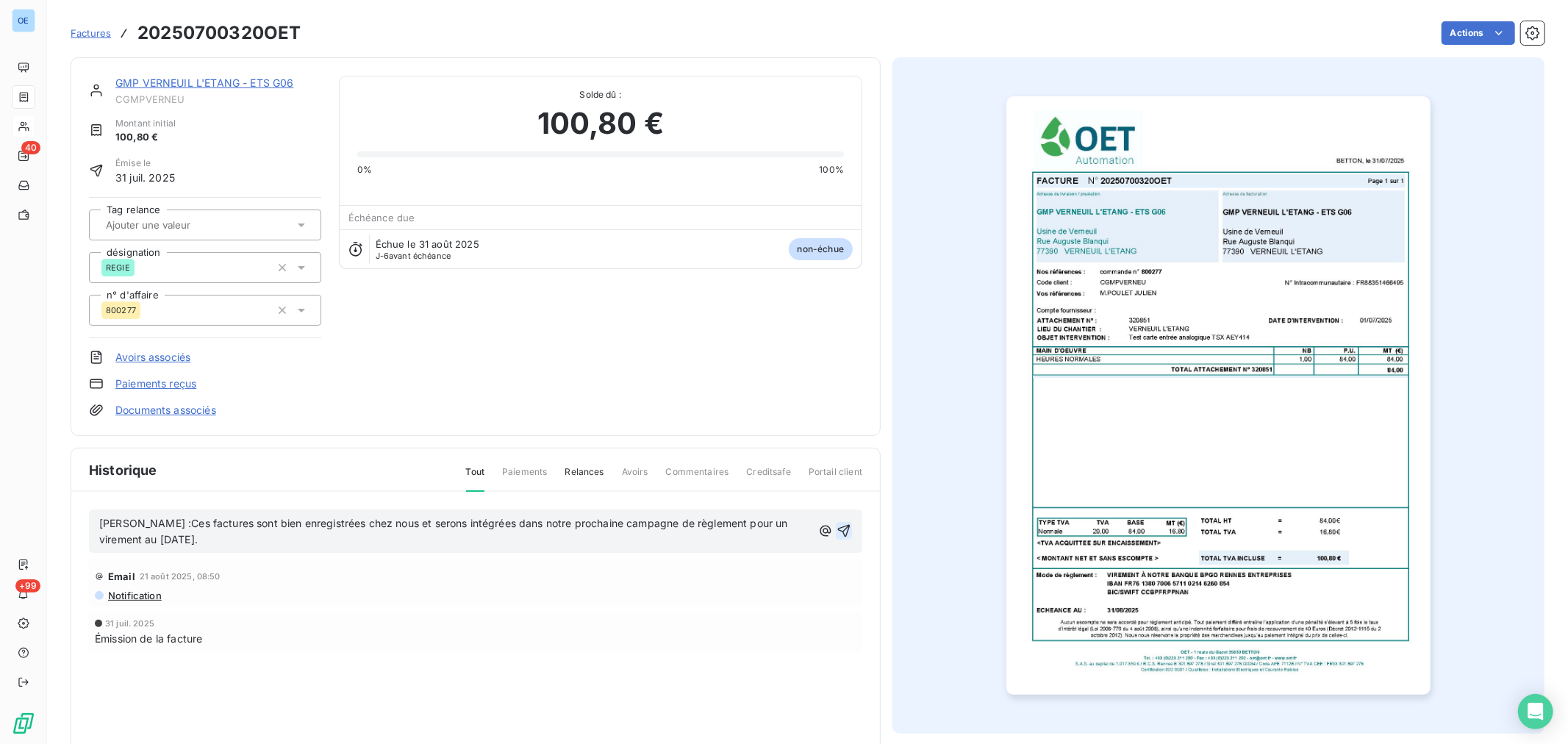
click at [837, 538] on icon "button" at bounding box center [844, 531] width 15 height 15
